Goal: Task Accomplishment & Management: Manage account settings

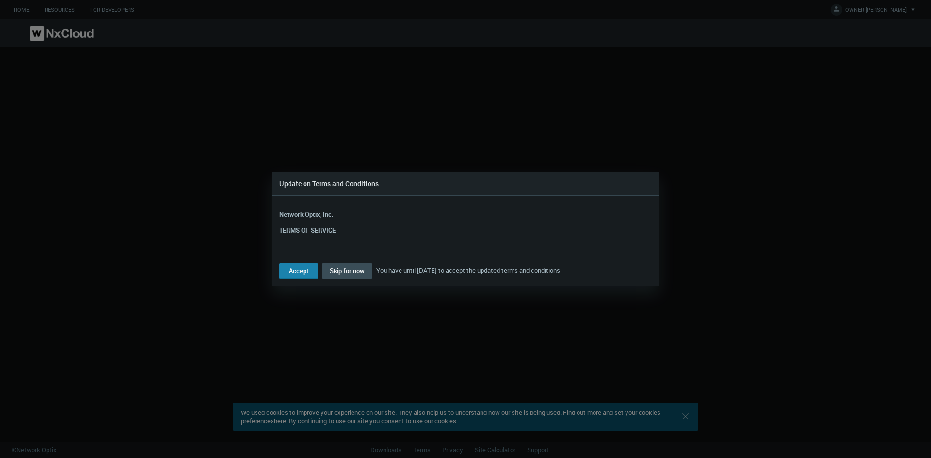
click at [309, 273] on button "Accept" at bounding box center [298, 271] width 39 height 16
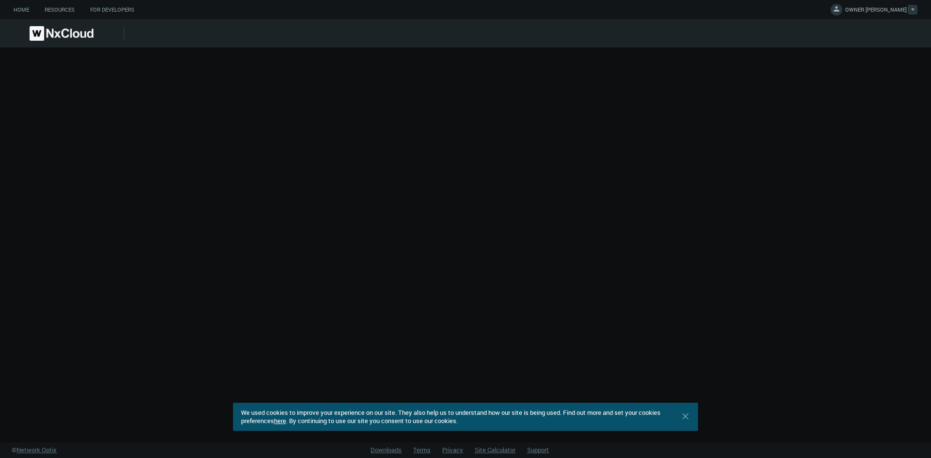
click at [904, 7] on span "OWNER K." at bounding box center [877, 11] width 62 height 11
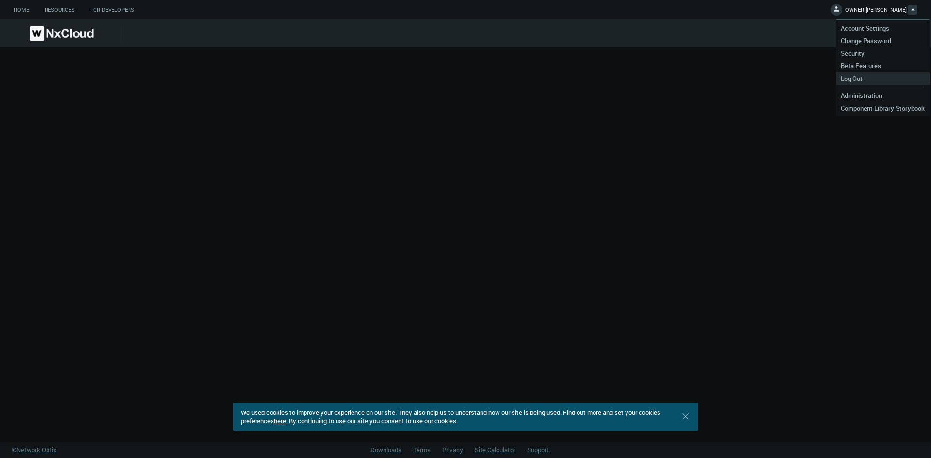
click at [865, 77] on span "Log Out" at bounding box center [852, 78] width 32 height 9
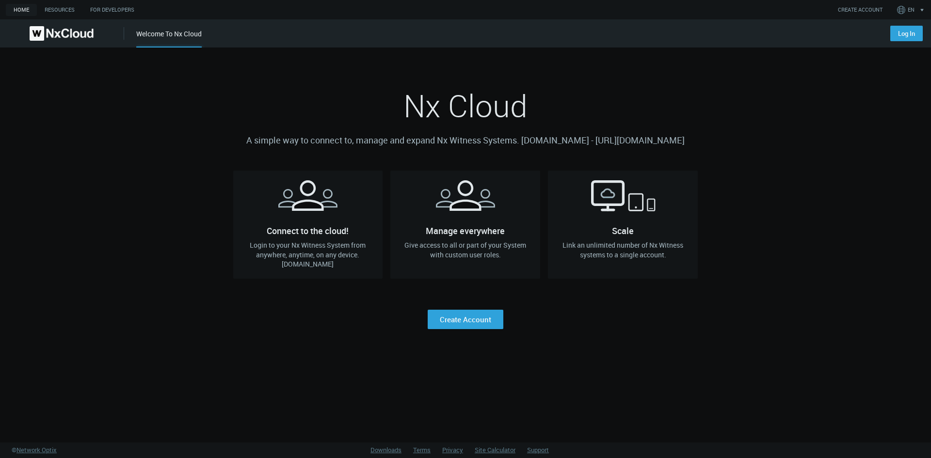
click at [763, 77] on nx-landing-component "Nx Cloud A simple way to connect to, manage and expand Nx Witness Systems. qa.c…" at bounding box center [465, 189] width 931 height 282
click at [900, 30] on link "Log In" at bounding box center [907, 34] width 33 height 16
